Goal: Find contact information: Find contact information

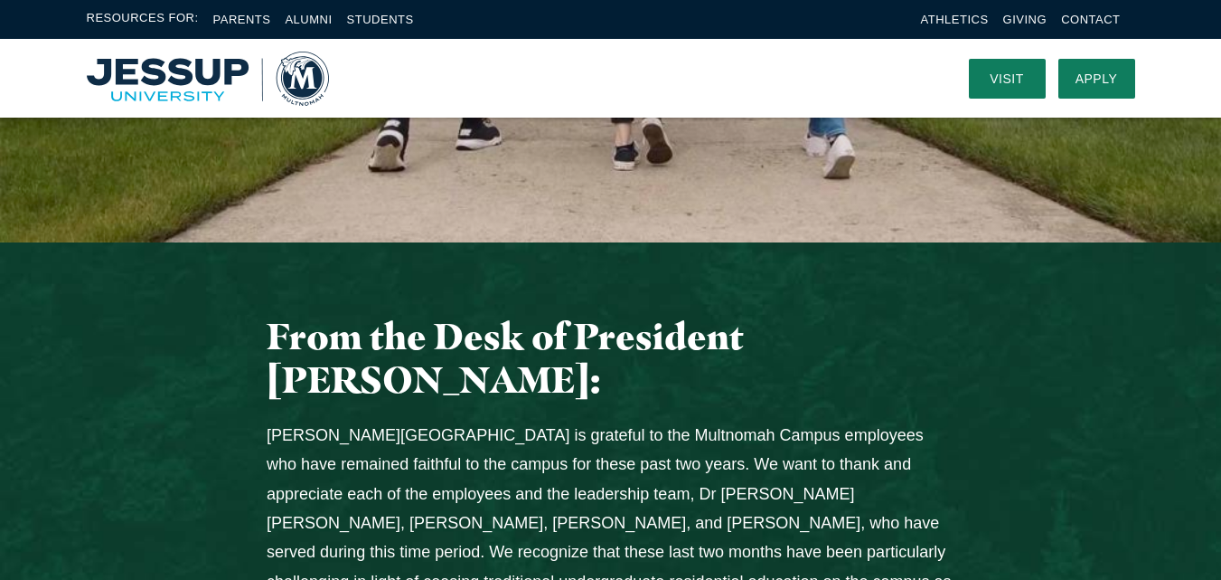
scroll to position [271, 0]
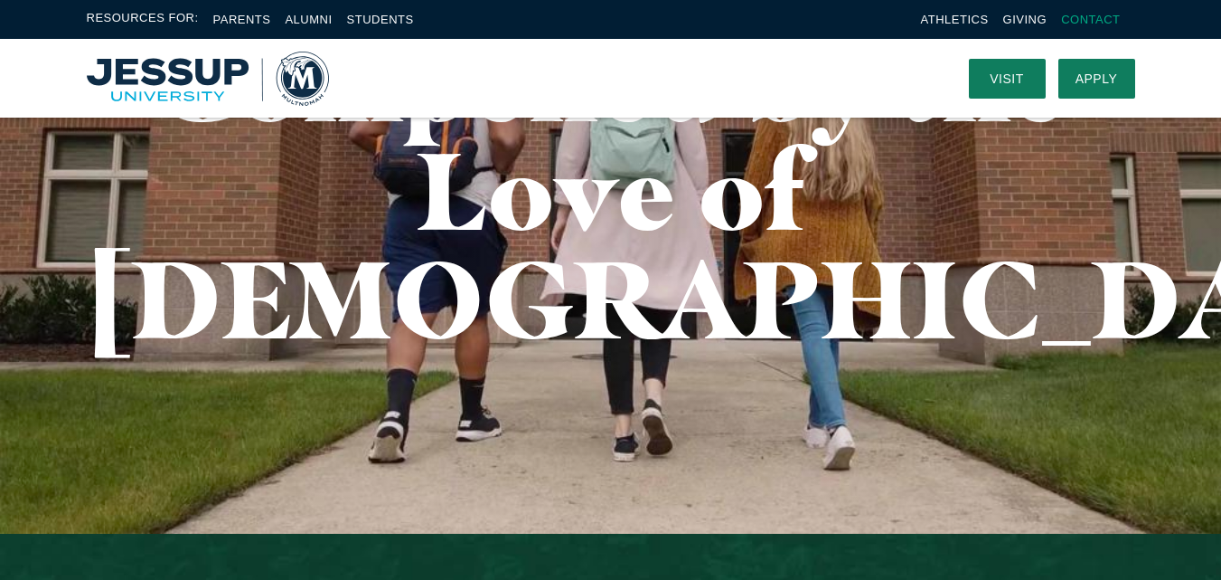
click at [1080, 14] on link "Contact" at bounding box center [1090, 20] width 59 height 14
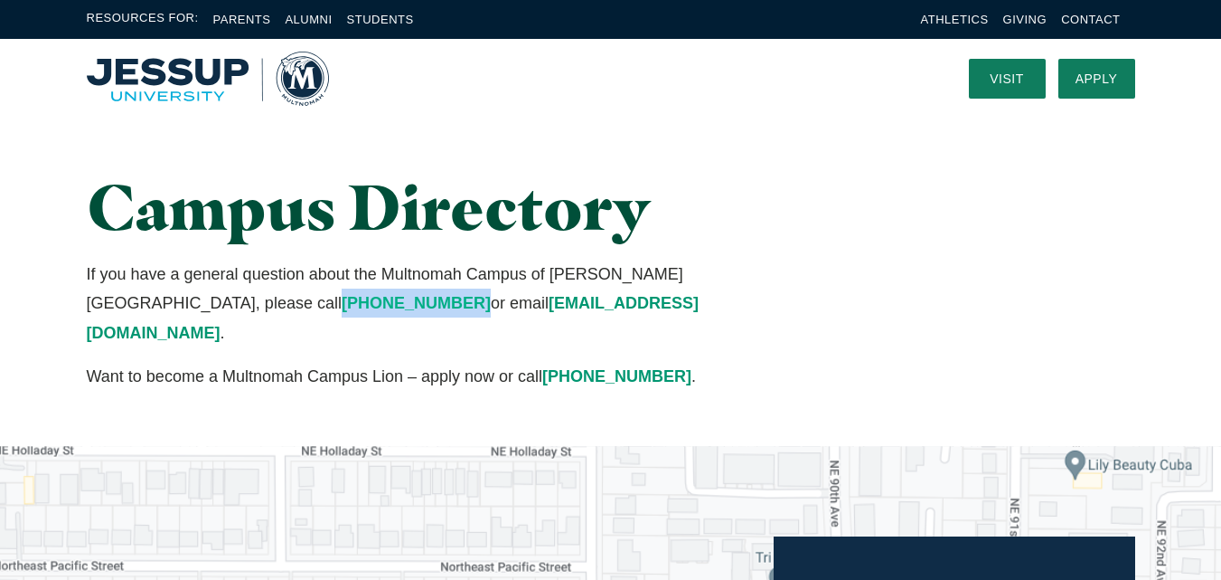
drag, startPoint x: 84, startPoint y: 302, endPoint x: 196, endPoint y: 306, distance: 112.2
click at [196, 306] on div "Campus Directory If you have a general question about the Multnomah Campus of J…" at bounding box center [430, 282] width 721 height 220
copy link "(503) 255-0332"
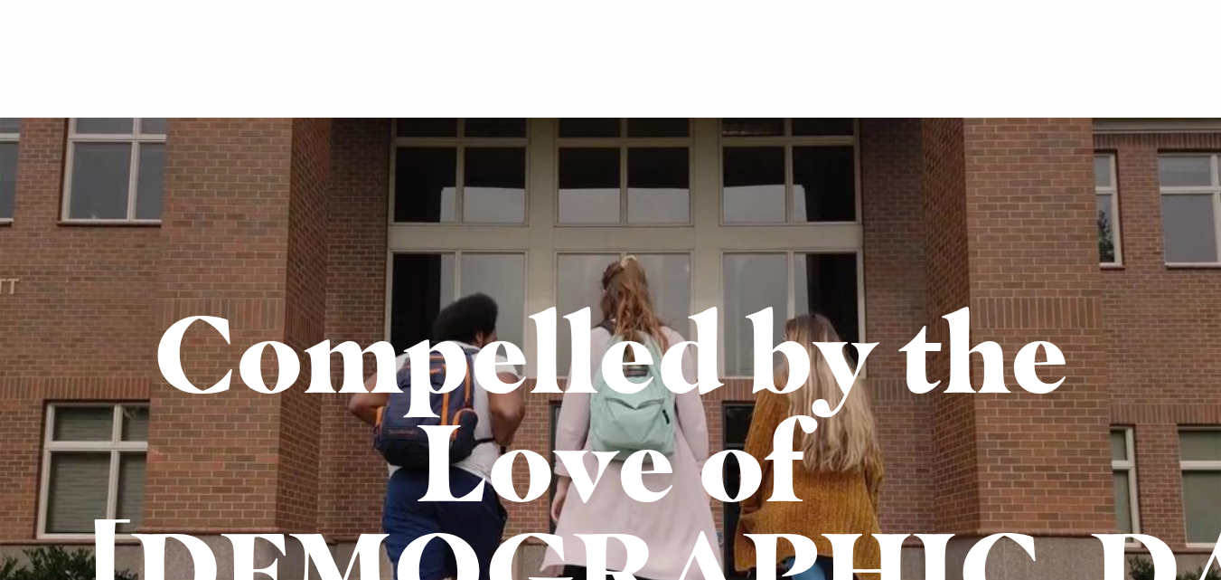
scroll to position [271, 0]
